Goal: Transaction & Acquisition: Subscribe to service/newsletter

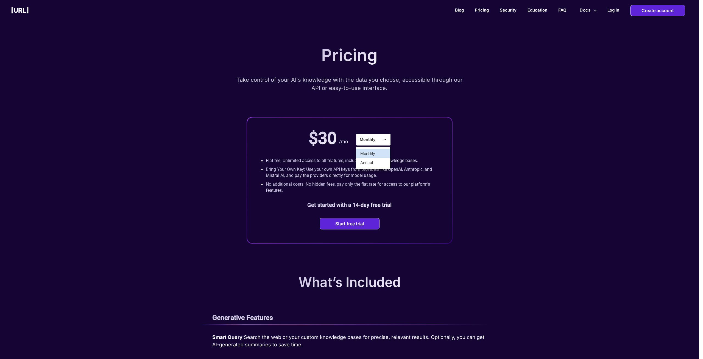
click at [428, 147] on div at bounding box center [351, 179] width 703 height 359
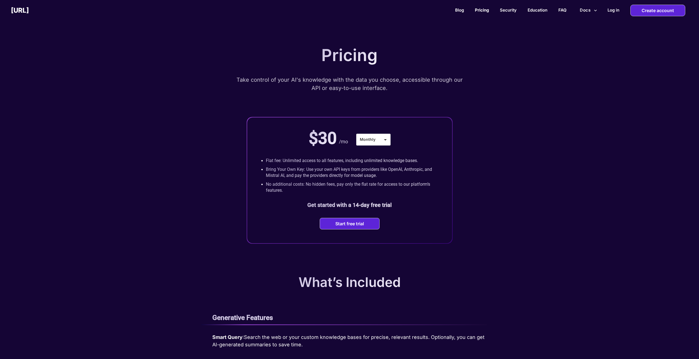
click at [477, 10] on link "Pricing" at bounding box center [482, 9] width 14 height 5
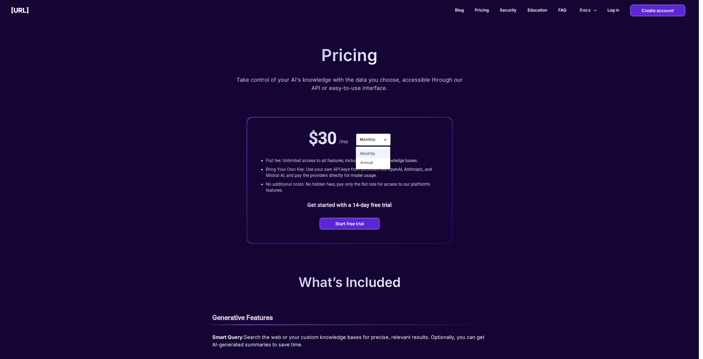
click at [432, 143] on div at bounding box center [351, 179] width 703 height 359
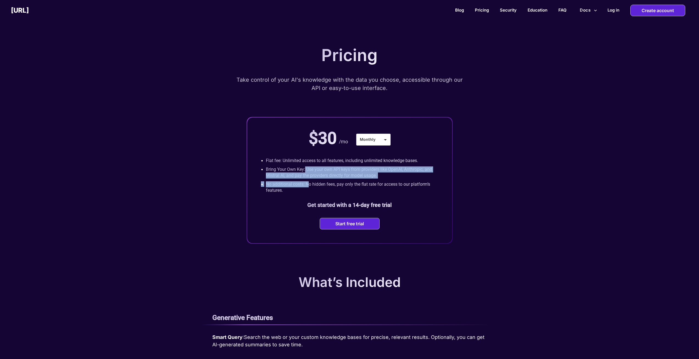
drag, startPoint x: 305, startPoint y: 174, endPoint x: 307, endPoint y: 187, distance: 12.8
click at [307, 187] on div "• Flat fee: Unlimited access to all features, including unlimited knowledge bas…" at bounding box center [349, 175] width 177 height 38
drag, startPoint x: 307, startPoint y: 187, endPoint x: 302, endPoint y: 188, distance: 5.7
click at [307, 187] on p "No additional costs: No hidden fees, pay only the flat rate for access to our p…" at bounding box center [352, 187] width 173 height 12
click at [286, 188] on p "No additional costs: No hidden fees, pay only the flat rate for access to our p…" at bounding box center [352, 187] width 173 height 12
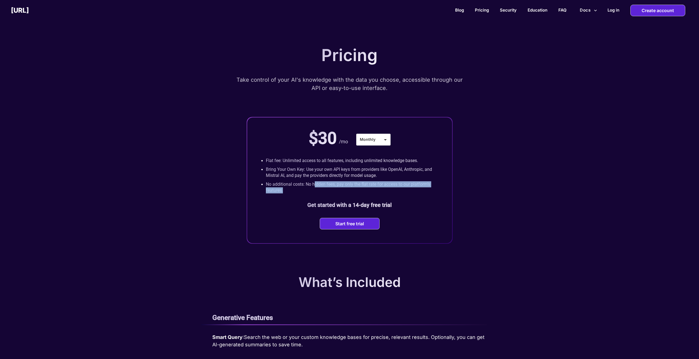
drag, startPoint x: 314, startPoint y: 185, endPoint x: 417, endPoint y: 191, distance: 103.2
click at [416, 191] on p "No additional costs: No hidden fees, pay only the flat rate for access to our p…" at bounding box center [352, 187] width 173 height 12
click at [417, 191] on p "No additional costs: No hidden fees, pay only the flat rate for access to our p…" at bounding box center [352, 187] width 173 height 12
